Goal: Communication & Community: Answer question/provide support

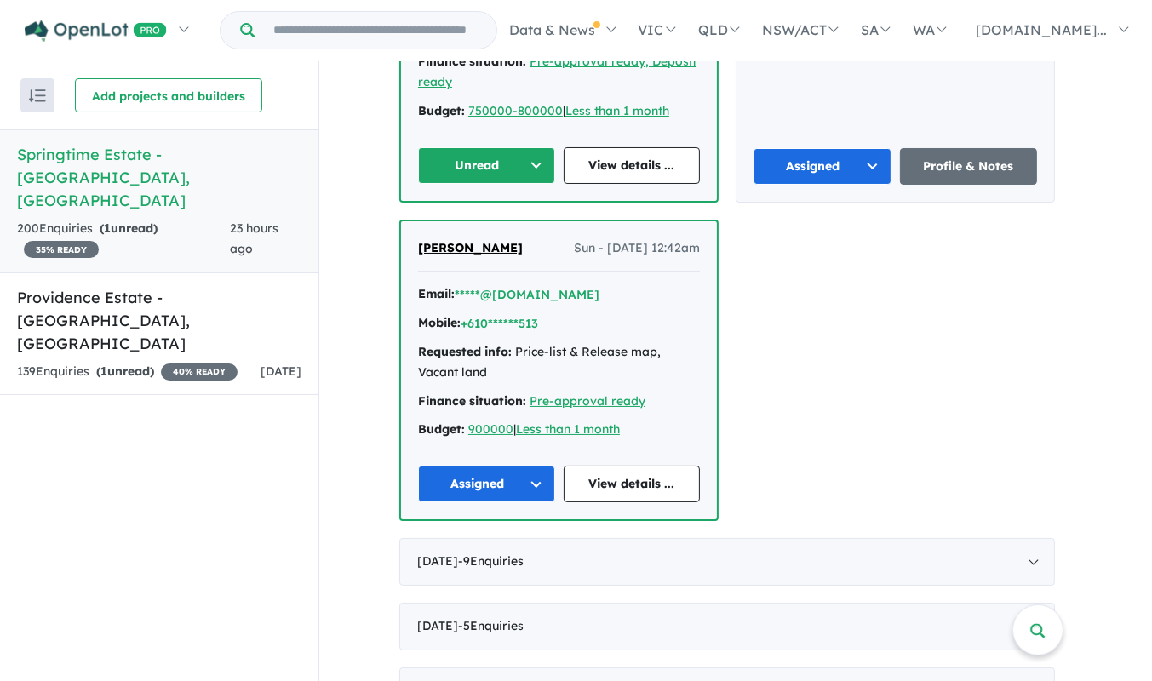
scroll to position [2, 0]
click at [203, 362] on div "139 Enquir ies ( 1 unread) 40 % READY" at bounding box center [127, 372] width 221 height 20
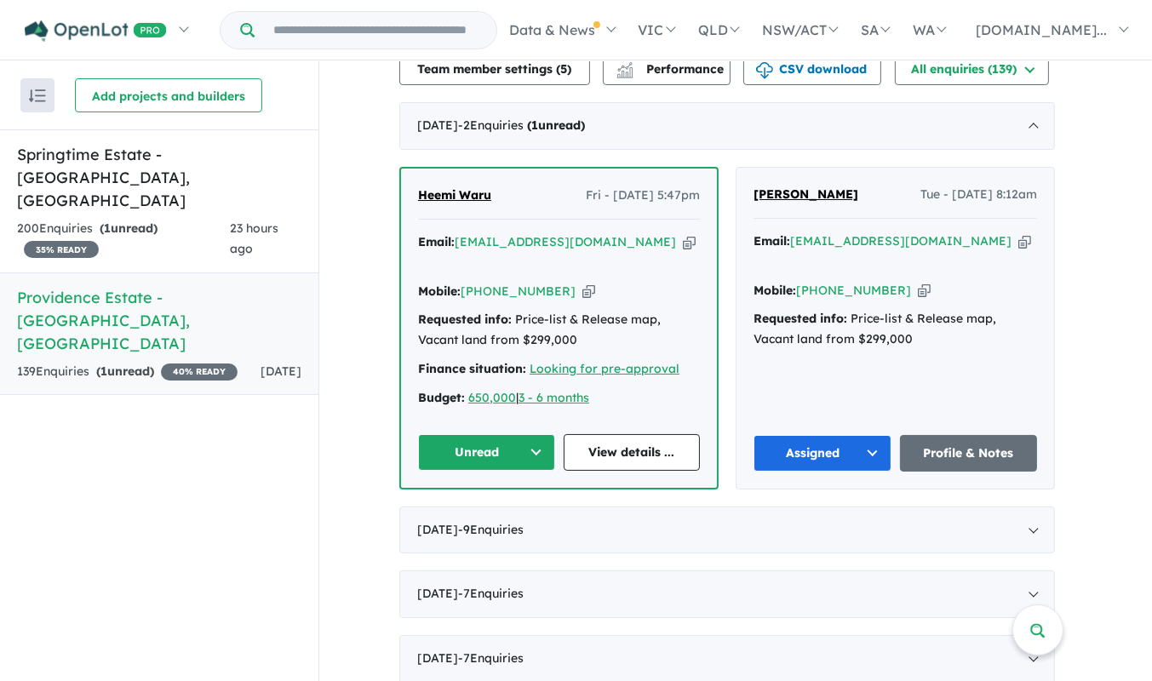
scroll to position [581, 0]
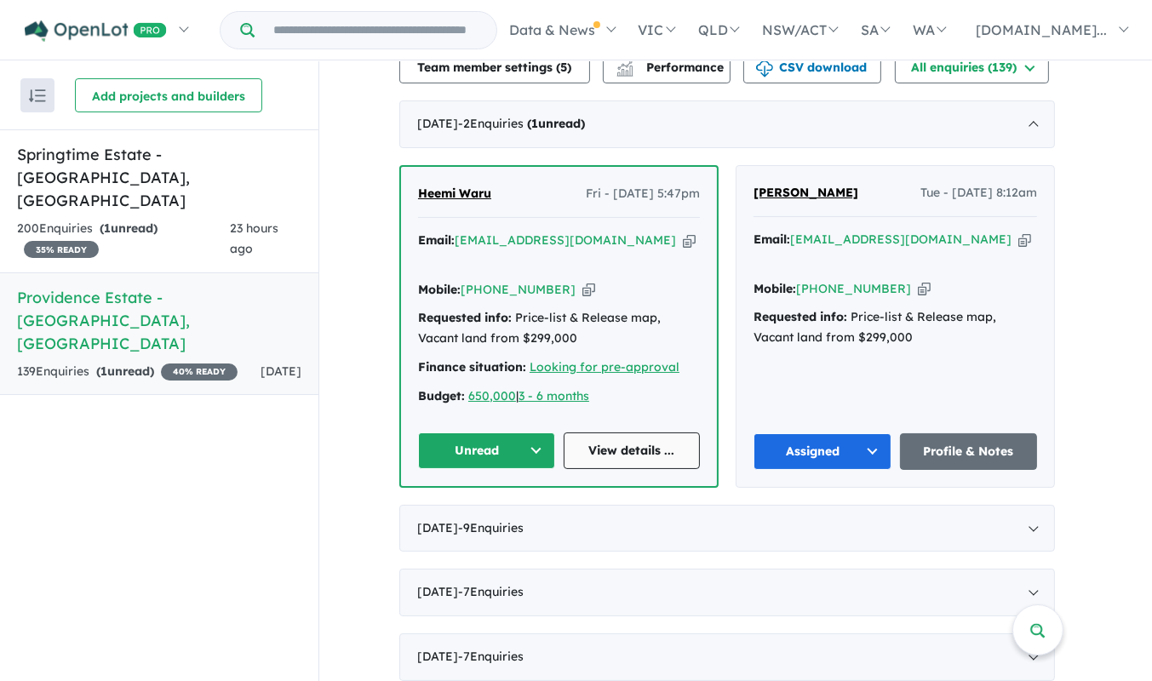
click at [657, 433] on link "View details ..." at bounding box center [632, 451] width 137 height 37
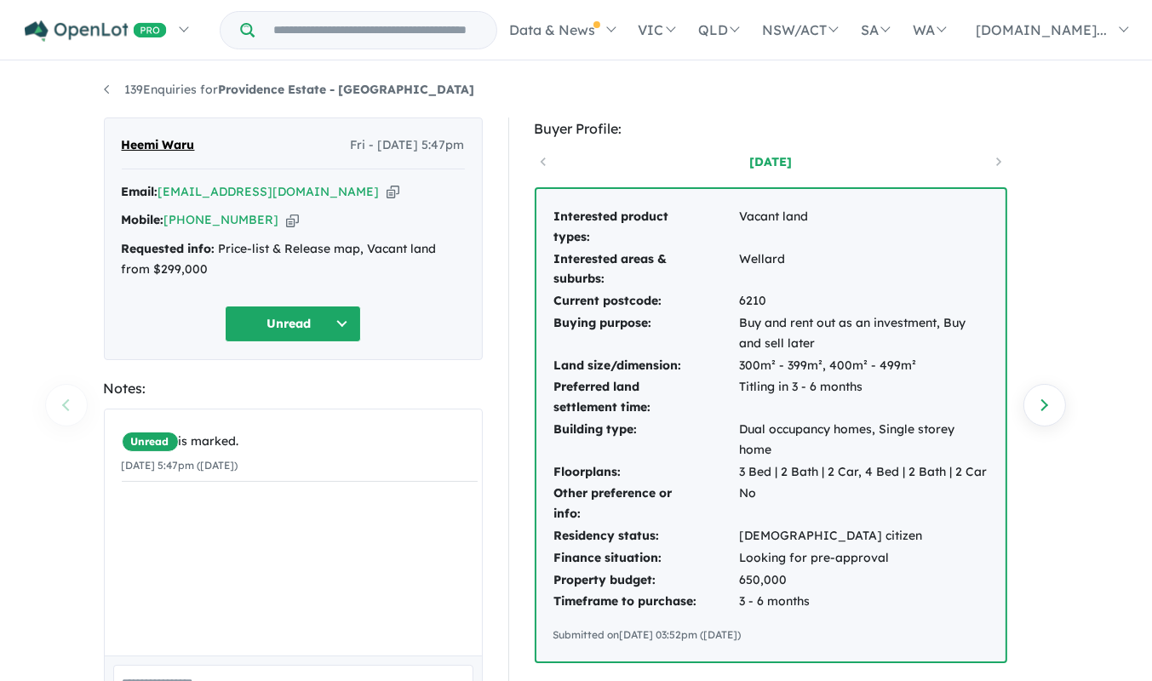
click at [1083, 402] on div "139 Enquiries for Providence Estate - Wellard Previous enquiry Next enquiry Hee…" at bounding box center [576, 373] width 1152 height 621
click at [1060, 422] on div "Buyer Profile: [DATE] Interested product types: Vacant land Interested areas & …" at bounding box center [779, 690] width 566 height 1145
click at [1051, 421] on link "Next enquiry" at bounding box center [1045, 405] width 43 height 43
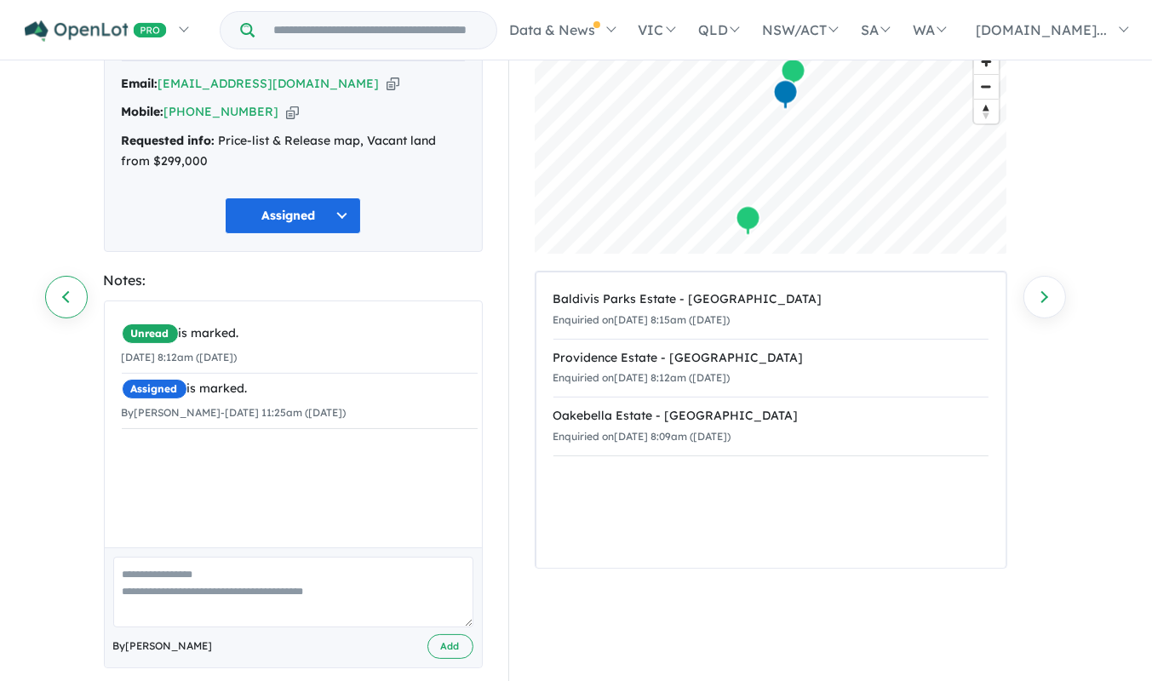
click at [67, 293] on link "Previous enquiry" at bounding box center [66, 297] width 43 height 43
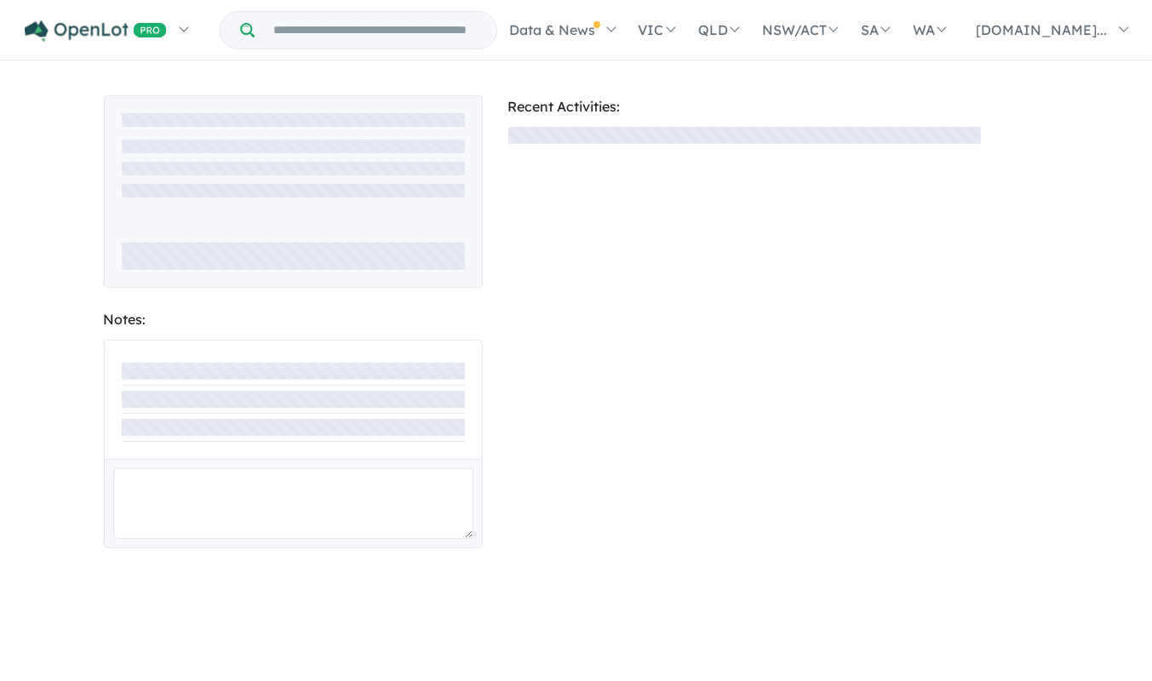
scroll to position [108, 0]
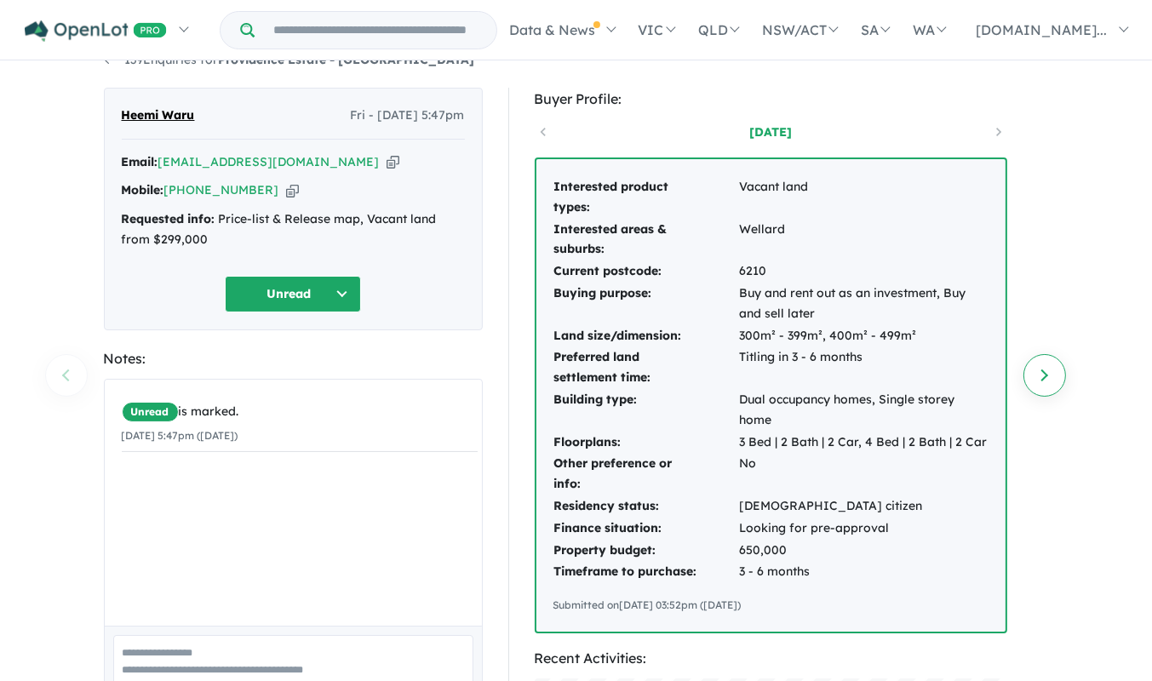
click at [1039, 376] on link "Next enquiry" at bounding box center [1045, 375] width 43 height 43
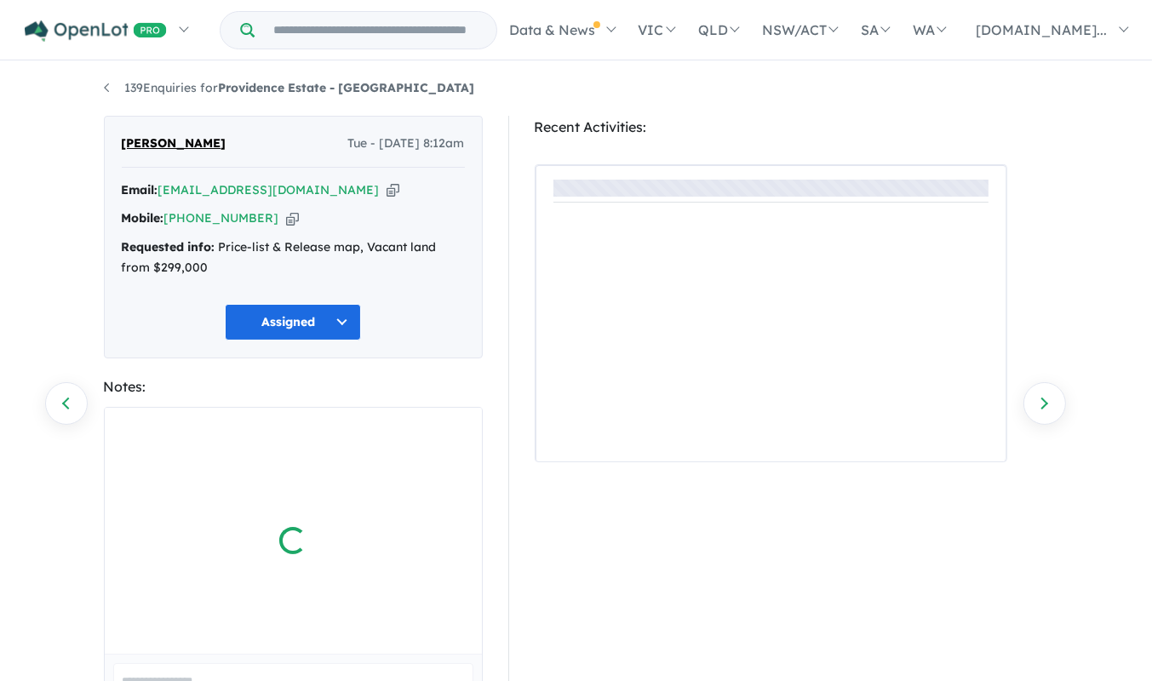
scroll to position [30, 0]
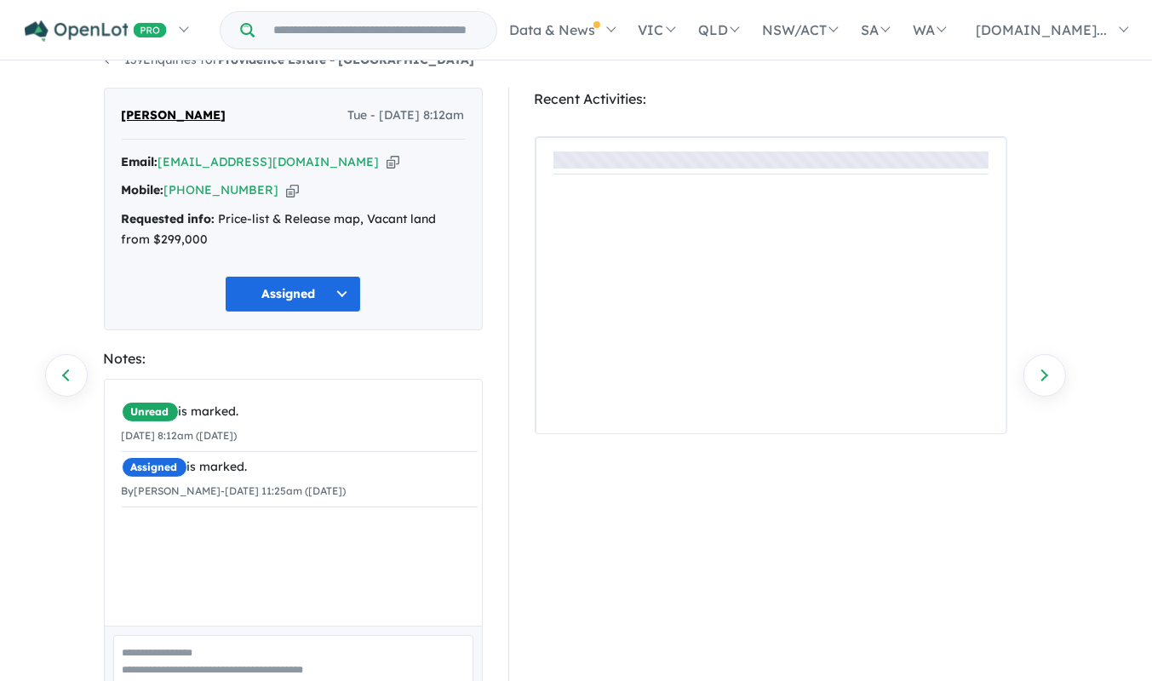
click at [1064, 353] on div "139 Enquiries for Providence Estate - Wellard Previous enquiry Next enquiry [PE…" at bounding box center [576, 343] width 1152 height 621
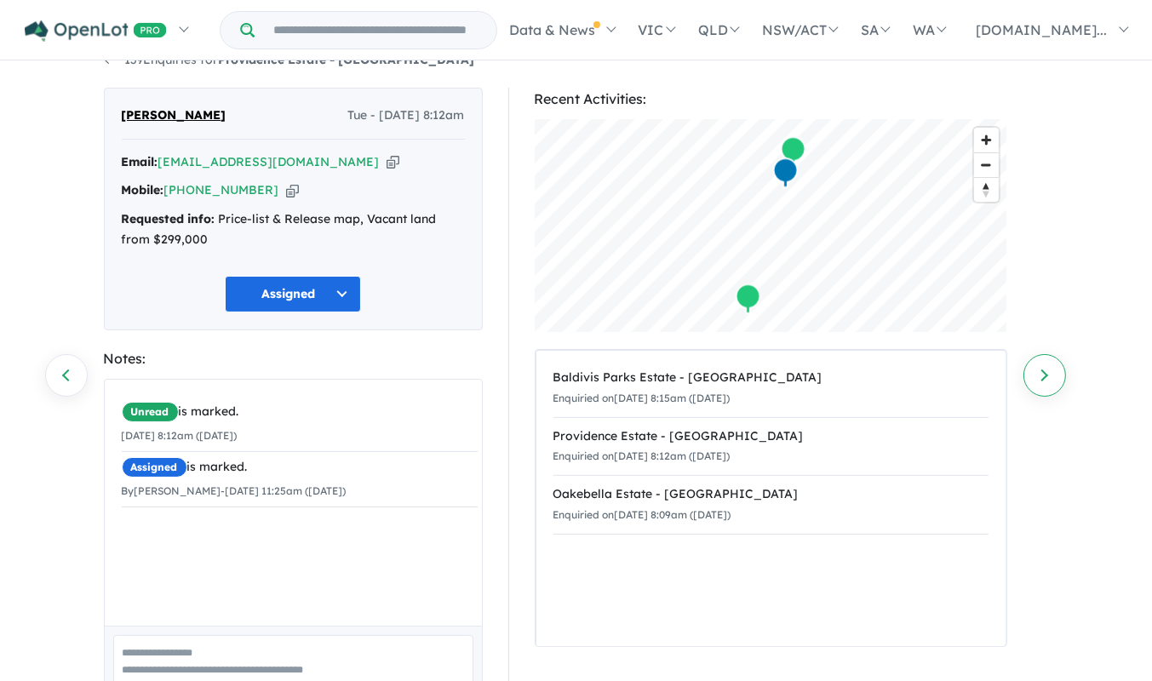
click at [1060, 374] on link "Next enquiry" at bounding box center [1045, 375] width 43 height 43
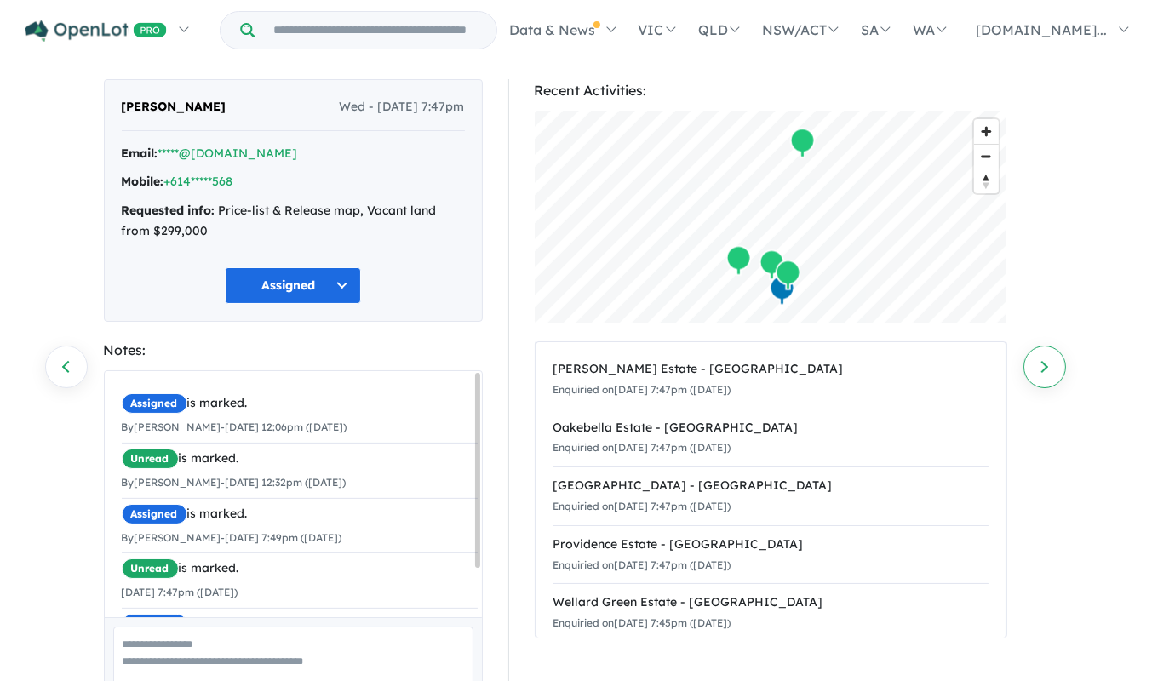
click at [1061, 370] on link "Next enquiry" at bounding box center [1045, 367] width 43 height 43
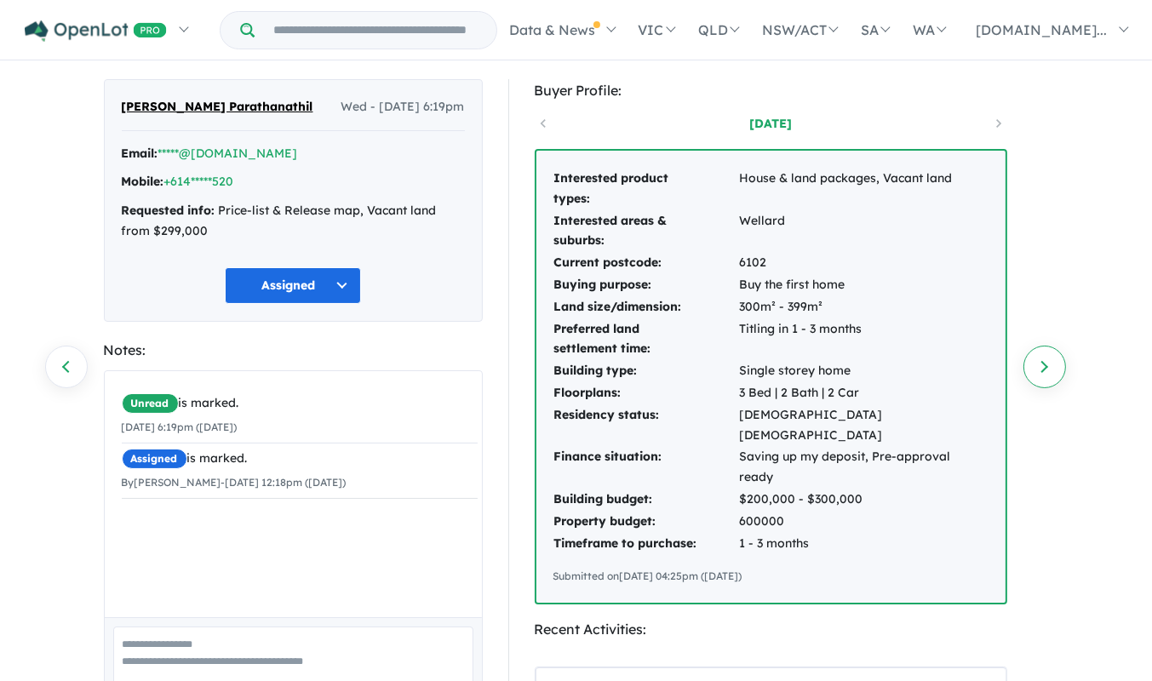
click at [1060, 362] on link "Next enquiry" at bounding box center [1045, 367] width 43 height 43
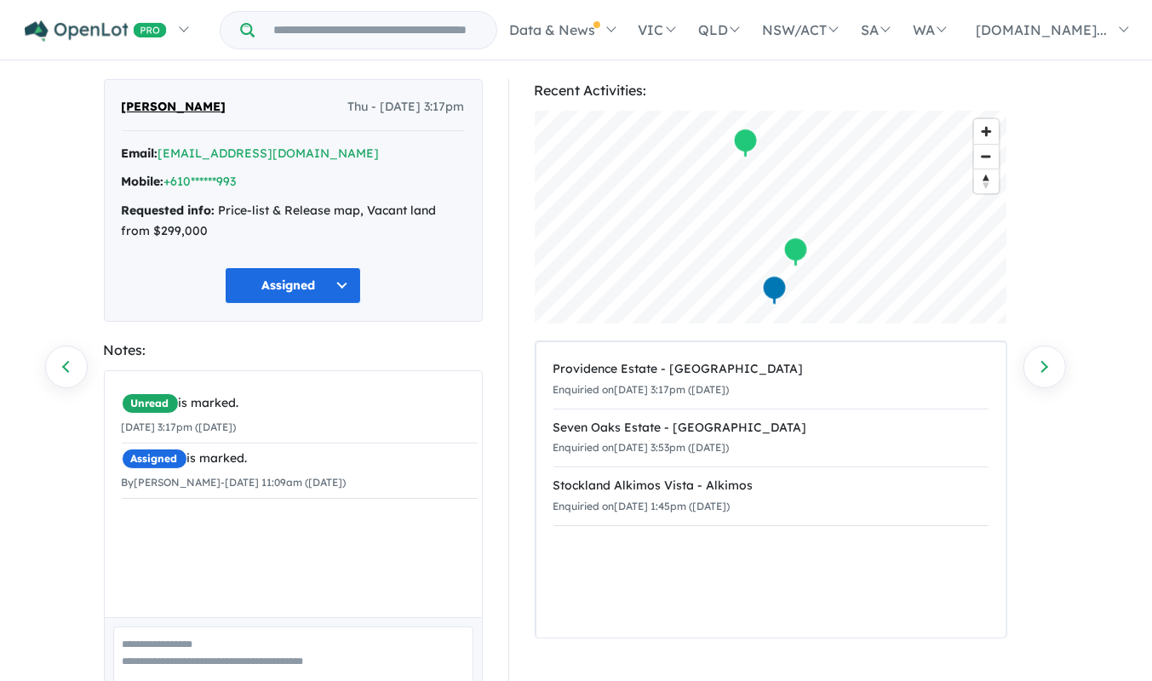
scroll to position [125, 0]
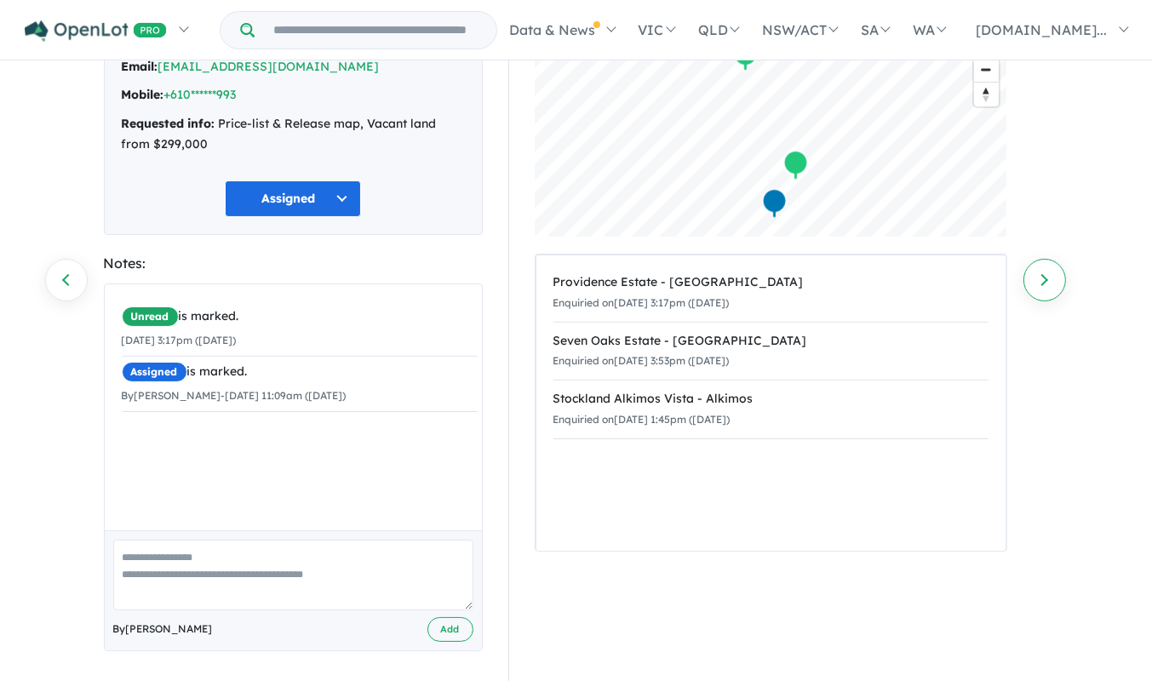
click at [1054, 264] on link "Next enquiry" at bounding box center [1045, 280] width 43 height 43
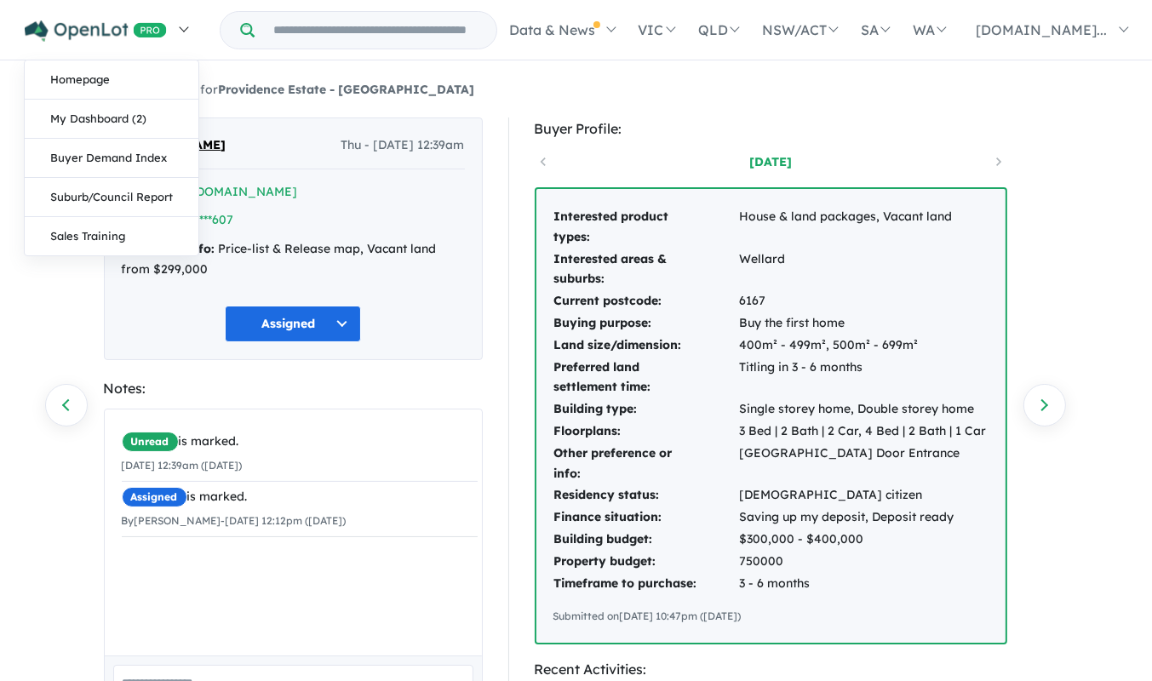
click at [174, 35] on link at bounding box center [106, 30] width 187 height 60
click at [95, 31] on img at bounding box center [96, 30] width 142 height 21
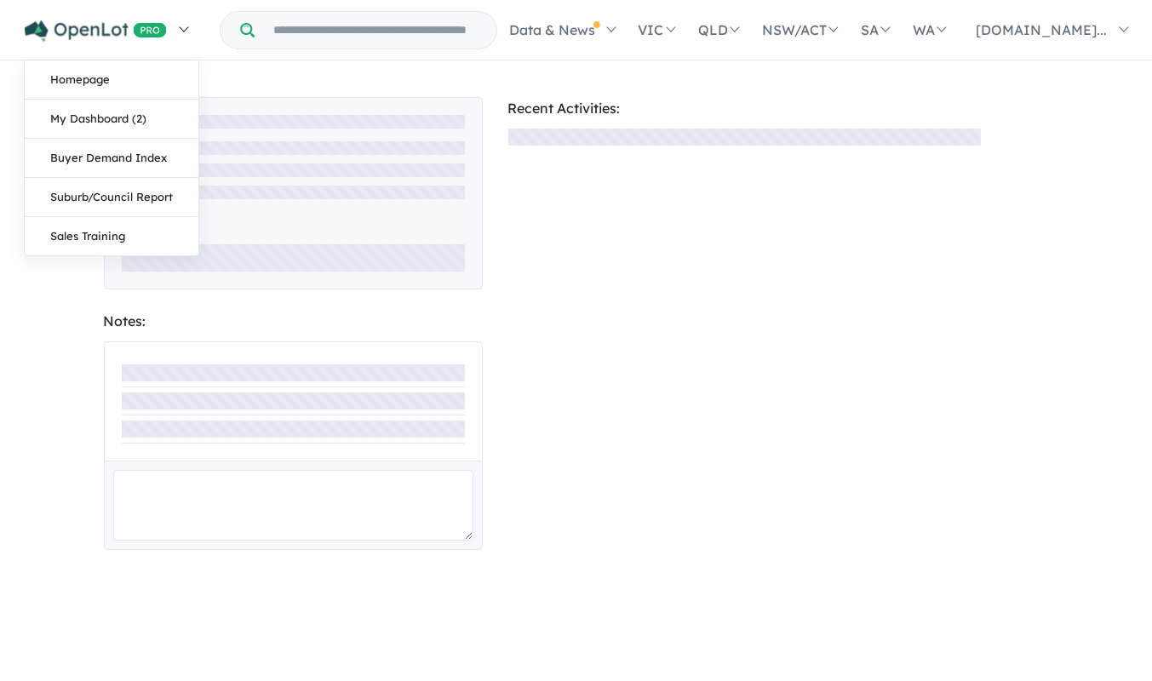
scroll to position [2, 0]
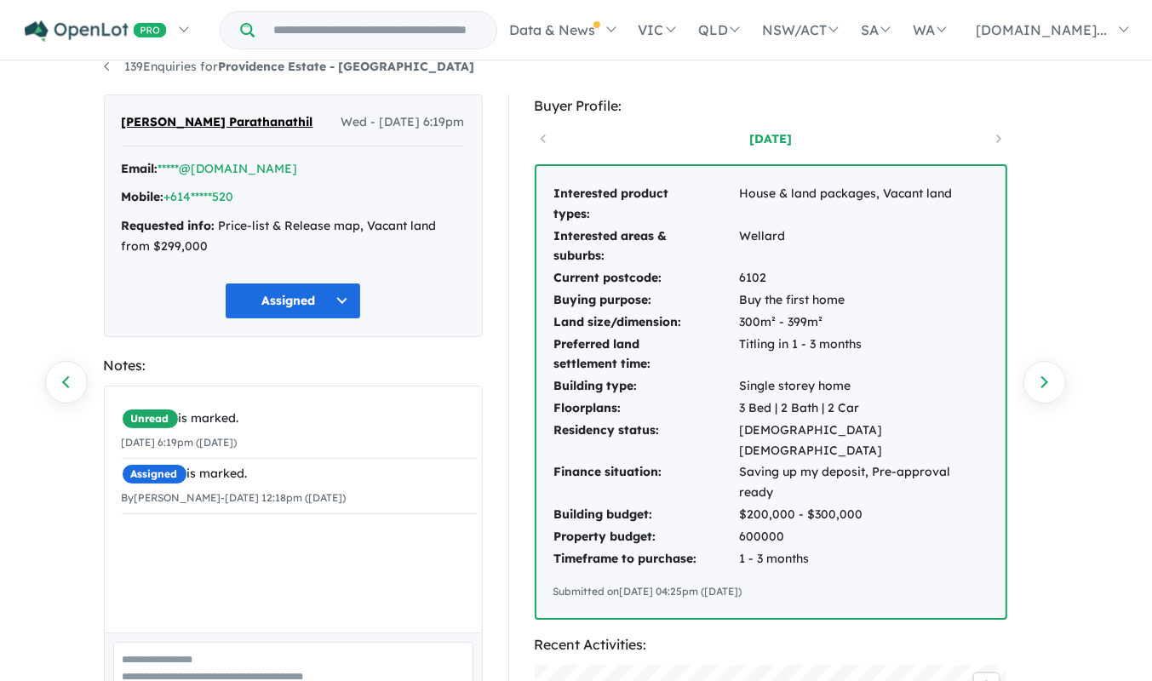
click at [1065, 505] on div "139 Enquiries for Providence Estate - Wellard Previous enquiry Next enquiry [PE…" at bounding box center [576, 350] width 1152 height 621
click at [1049, 383] on link "Next enquiry" at bounding box center [1045, 382] width 43 height 43
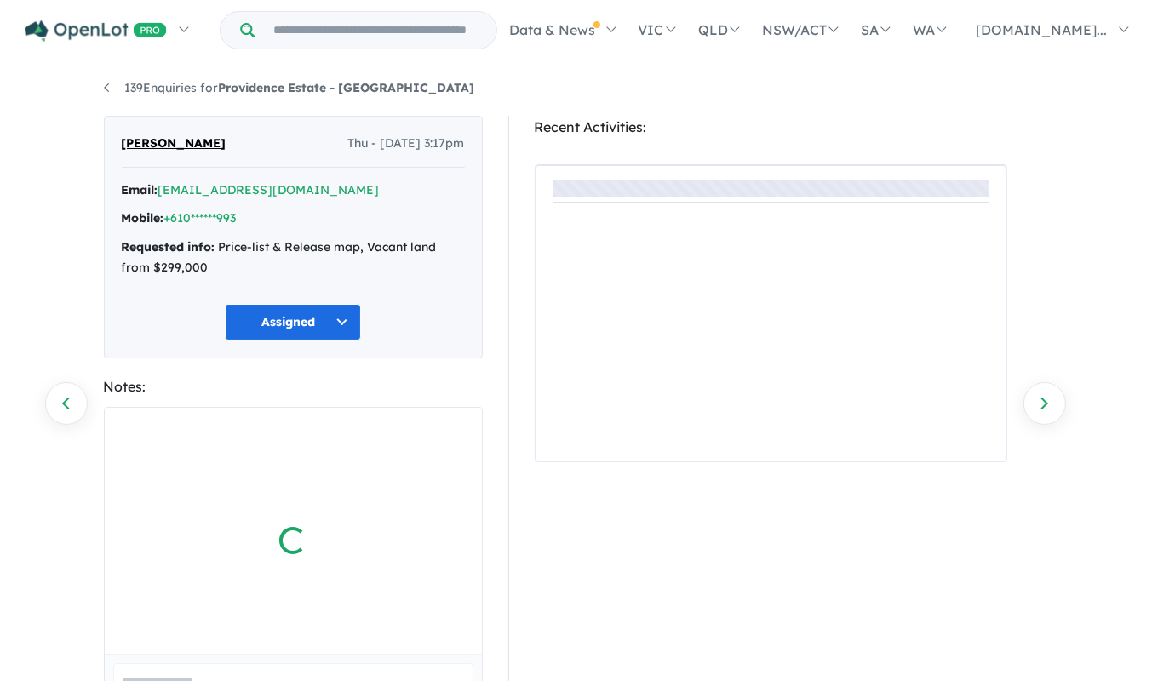
scroll to position [23, 0]
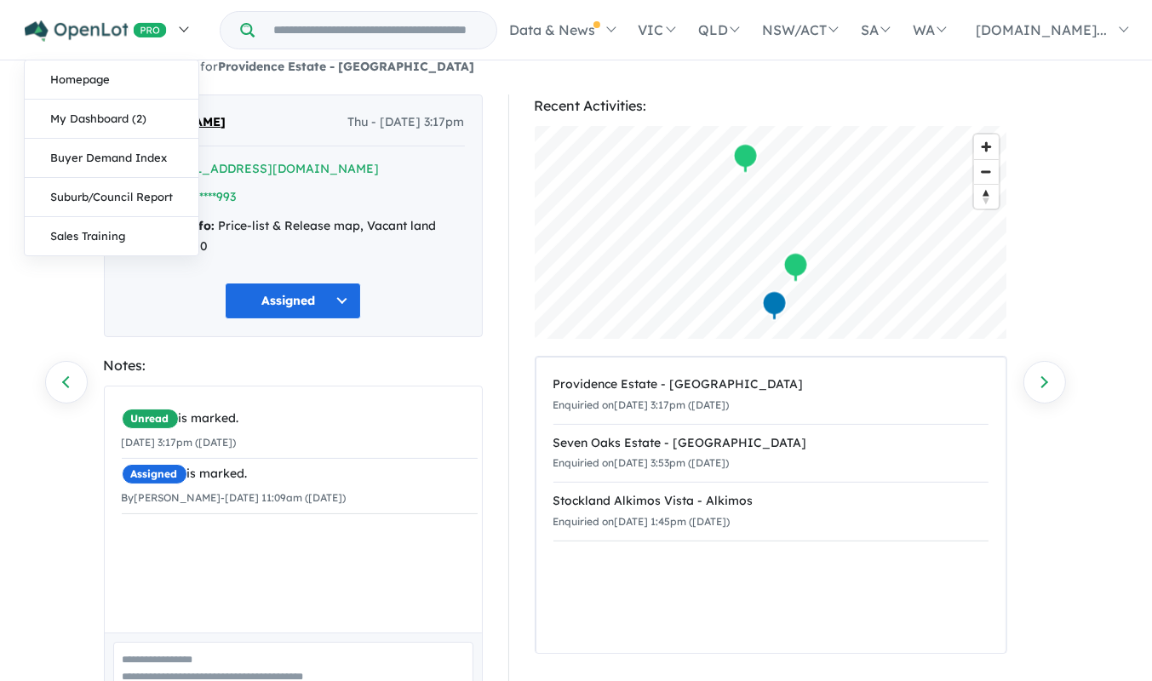
click at [96, 32] on img at bounding box center [96, 30] width 142 height 21
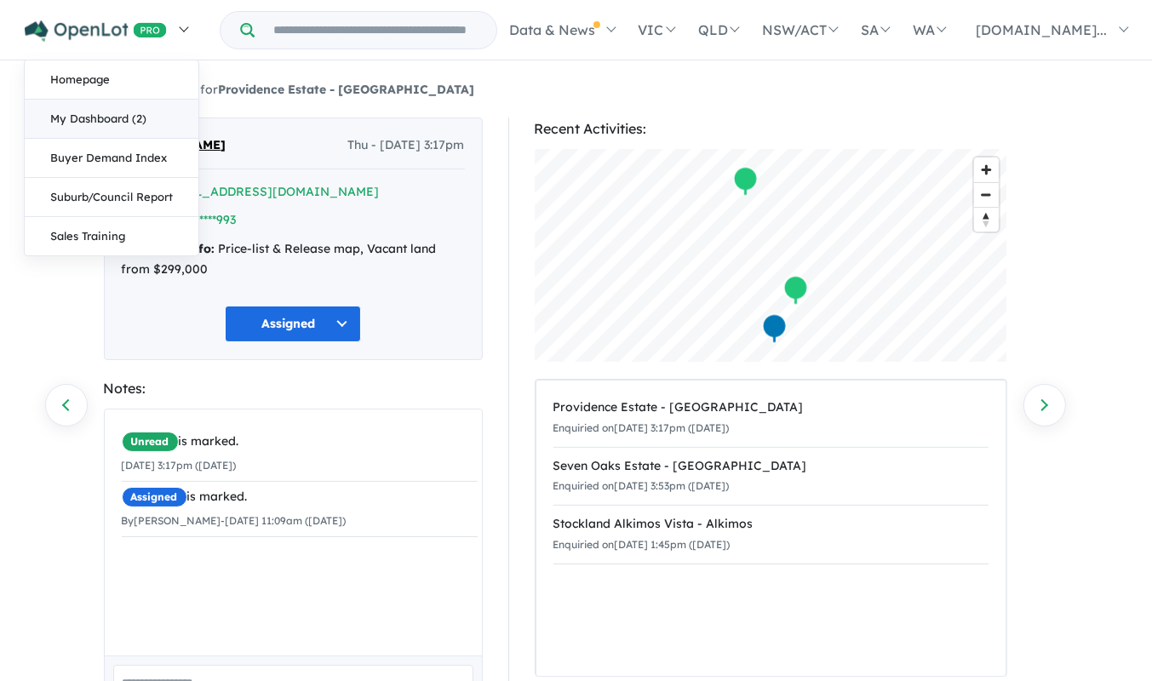
click at [145, 117] on link "My Dashboard (2)" at bounding box center [112, 119] width 174 height 39
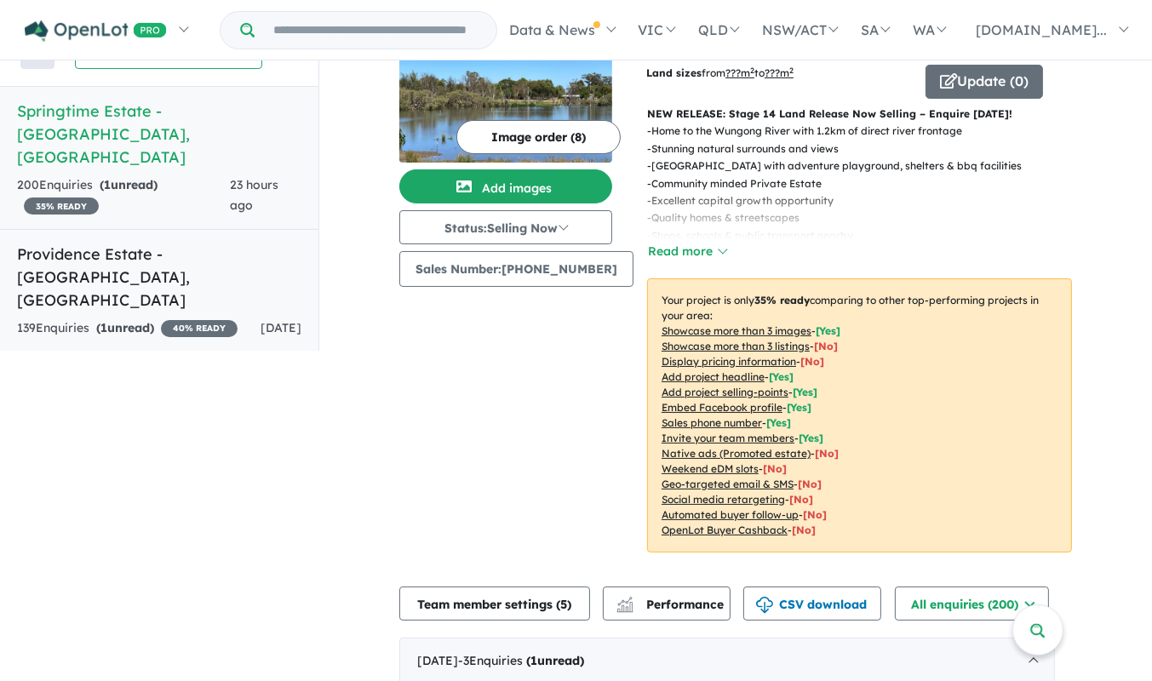
click at [236, 229] on link "Providence Estate - Wellard , WA 139 Enquir ies ( 1 unread) 40 % READY 2 days a…" at bounding box center [159, 290] width 319 height 123
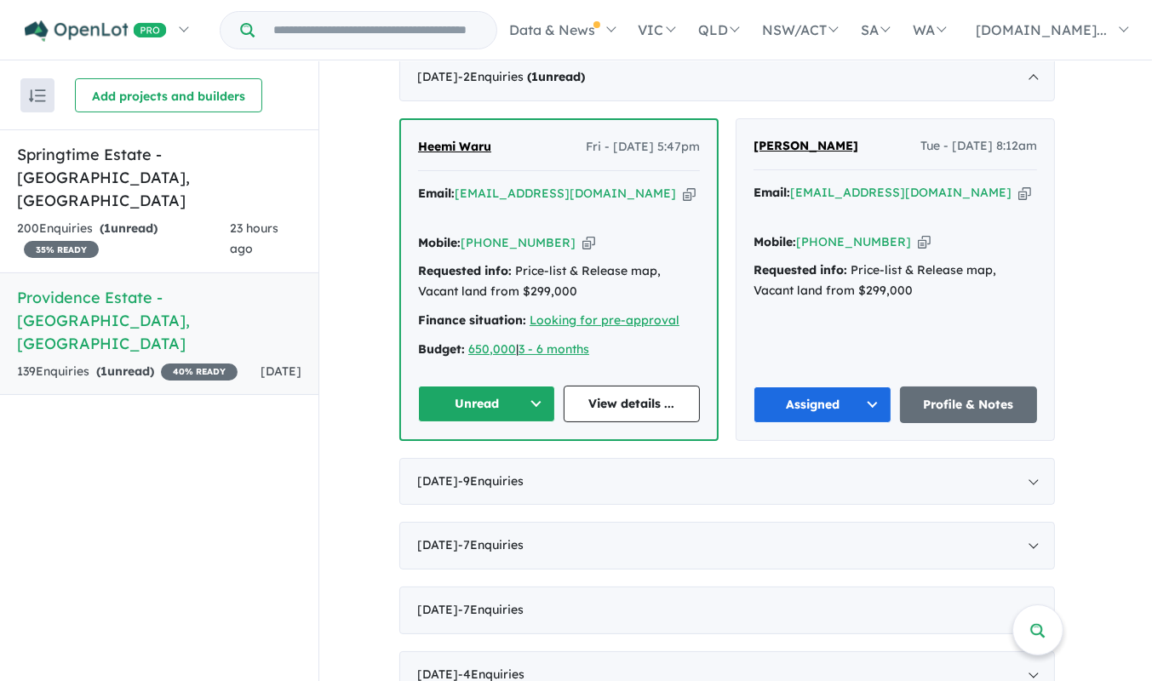
scroll to position [637, 0]
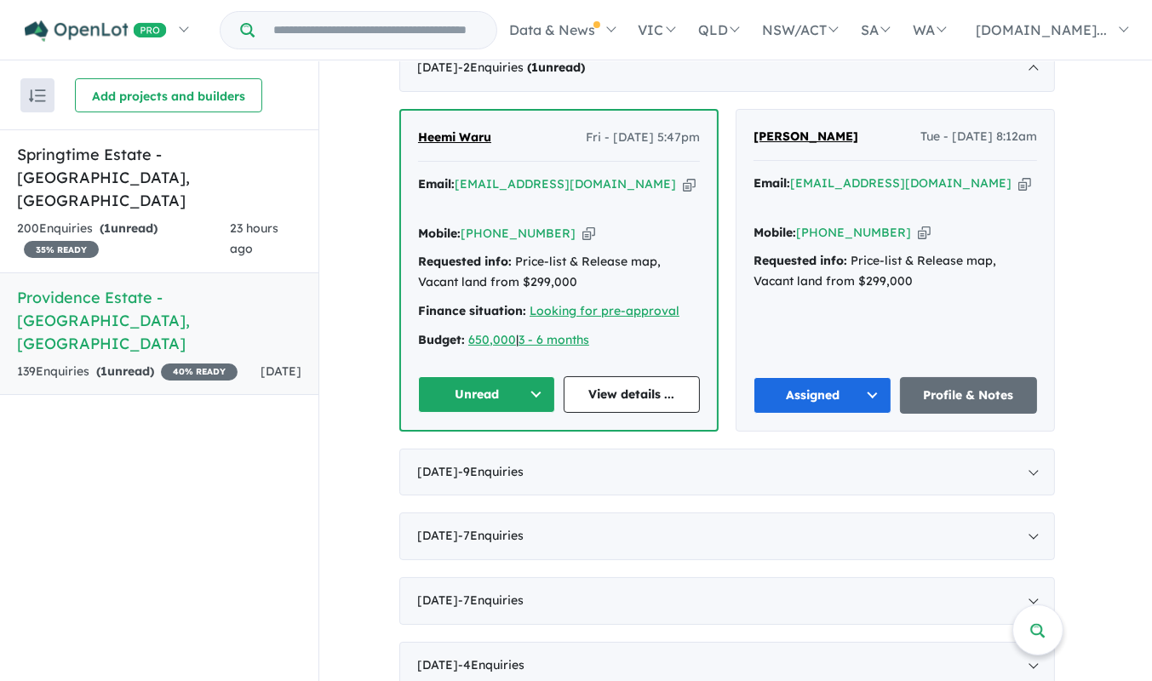
click at [546, 376] on button "Unread" at bounding box center [486, 394] width 137 height 37
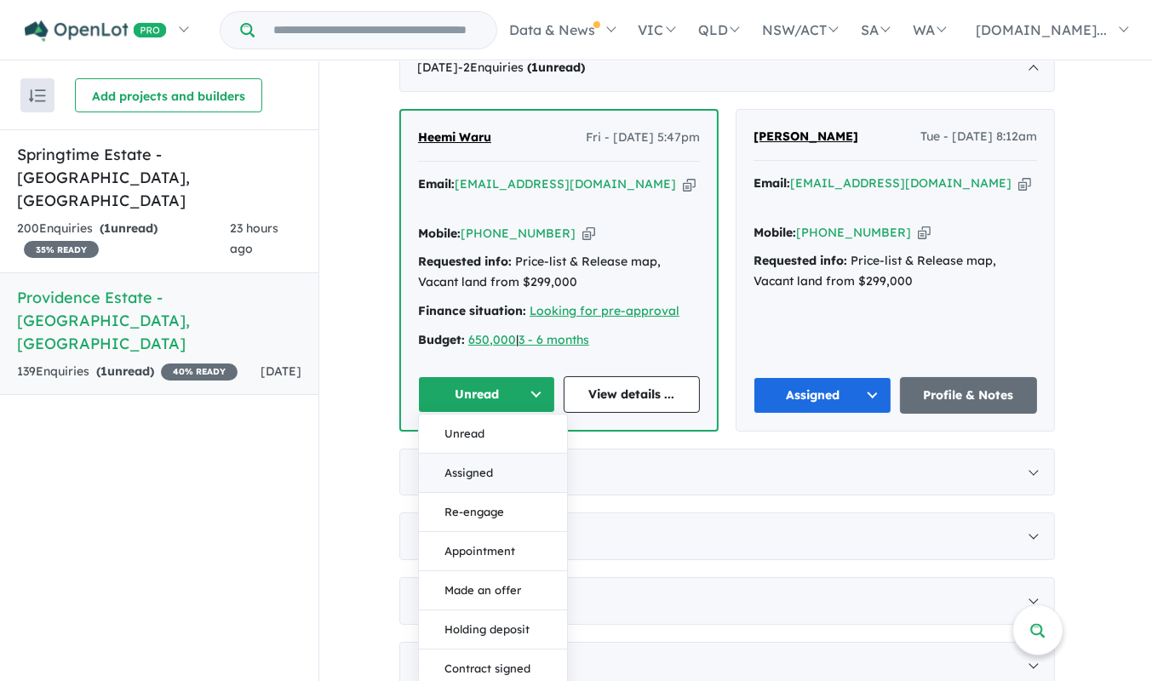
click at [473, 454] on button "Assigned" at bounding box center [493, 473] width 148 height 39
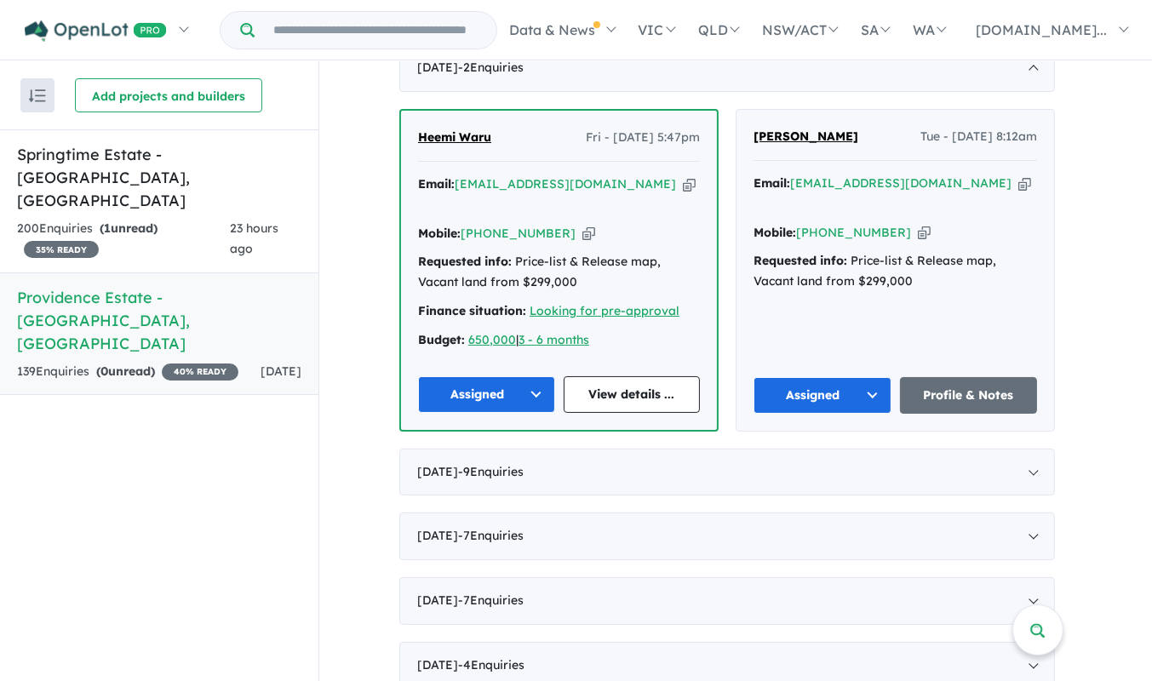
click at [683, 179] on icon "button" at bounding box center [689, 184] width 13 height 18
click at [648, 348] on div "Heemi Waru Fri - 15/08/2025, 5:47pm Email: heemiwaru@gmail.com Copied! Mobile: …" at bounding box center [559, 270] width 316 height 319
click at [645, 376] on link "View details ..." at bounding box center [632, 394] width 137 height 37
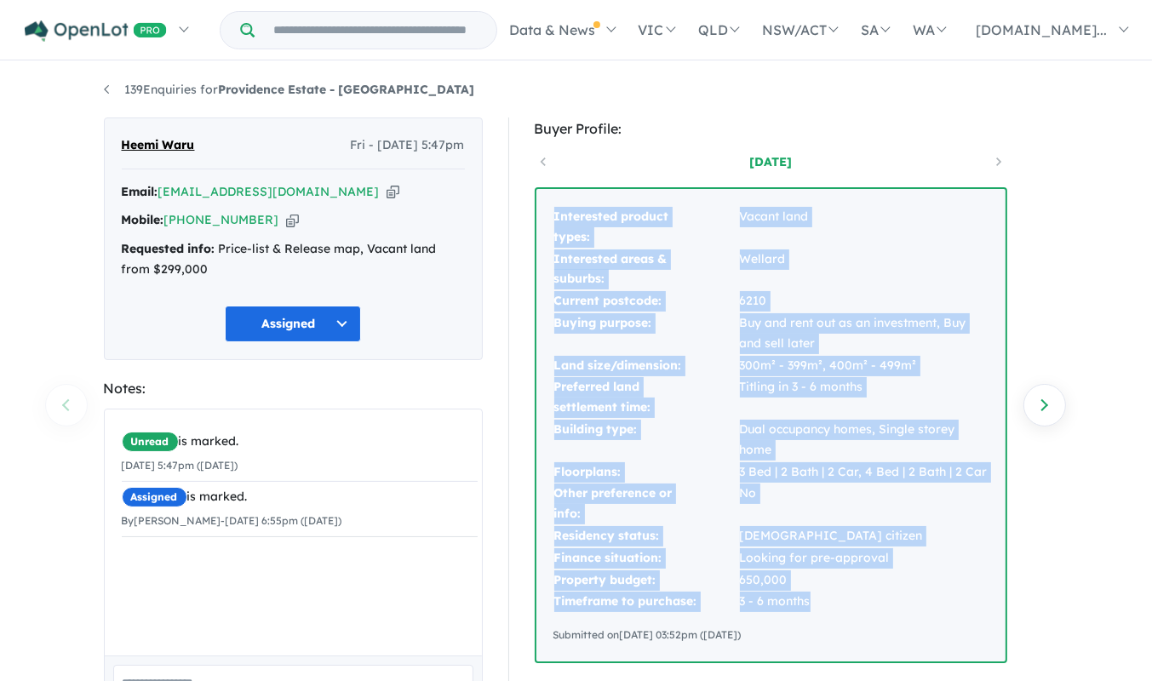
drag, startPoint x: 833, startPoint y: 608, endPoint x: 504, endPoint y: 215, distance: 512.7
click at [504, 215] on div "Buyer Profile: [DATE] Interested product types: Vacant land Interested areas & …" at bounding box center [779, 690] width 566 height 1145
copy tbody "Interested product types: Vacant land Interested areas & suburbs: Wellard Curre…"
